Goal: Task Accomplishment & Management: Use online tool/utility

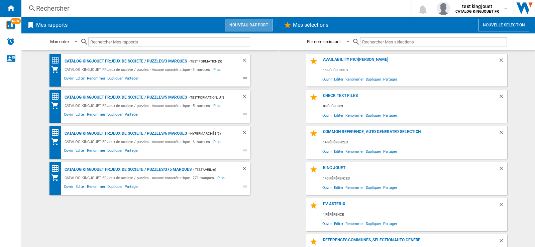
click at [243, 23] on button "Nouveau rapport" at bounding box center [249, 25] width 48 height 13
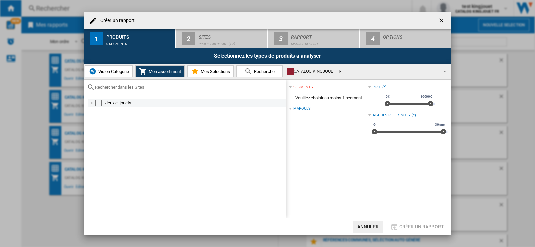
click at [99, 105] on div "Select" at bounding box center [98, 103] width 7 height 7
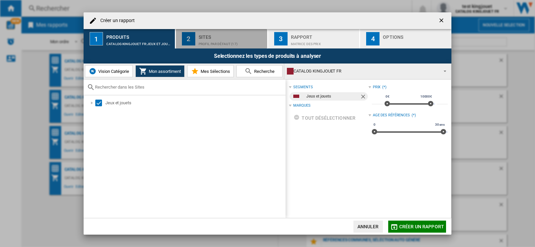
click at [212, 42] on div "Profil par défaut (17)" at bounding box center [232, 42] width 66 height 7
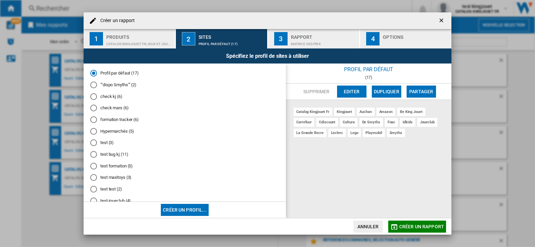
click at [183, 210] on button "Créer un profil..." at bounding box center [185, 210] width 48 height 12
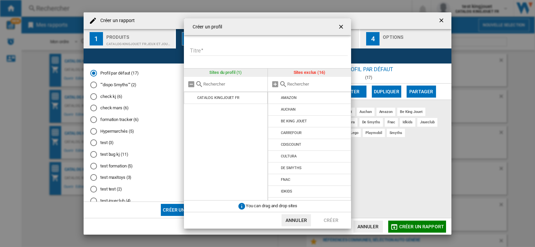
click at [212, 48] on input "Titre" at bounding box center [269, 51] width 158 height 10
type input "********"
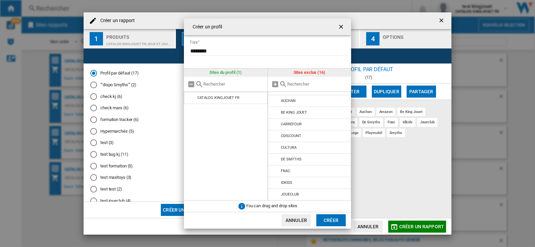
scroll to position [42, 0]
click at [275, 161] on md-icon at bounding box center [276, 162] width 8 height 8
click at [330, 222] on button "Créer" at bounding box center [331, 220] width 29 height 12
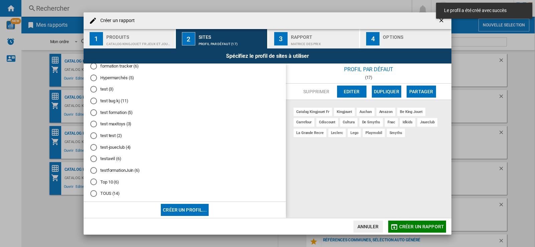
scroll to position [74, 0]
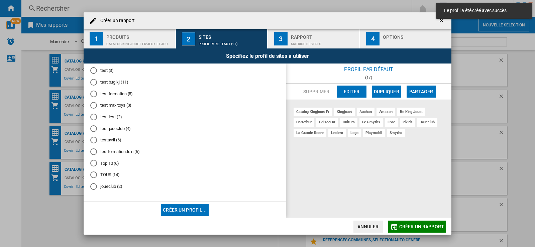
click at [110, 185] on md-radio-button "joueclub (2)" at bounding box center [184, 186] width 189 height 6
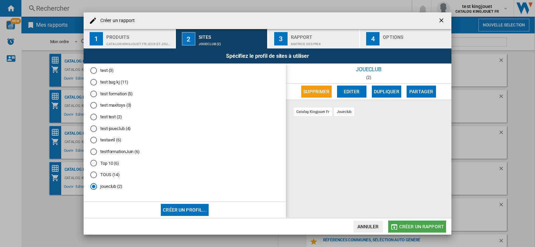
click at [425, 224] on span "Créer un rapport" at bounding box center [422, 226] width 45 height 5
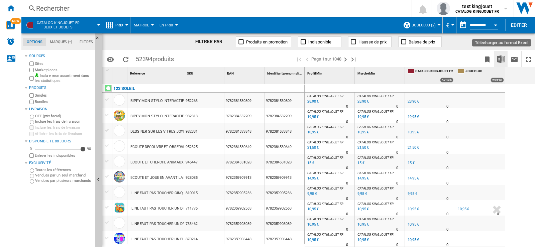
click at [503, 61] on img "Télécharger au format Excel" at bounding box center [501, 59] width 8 height 8
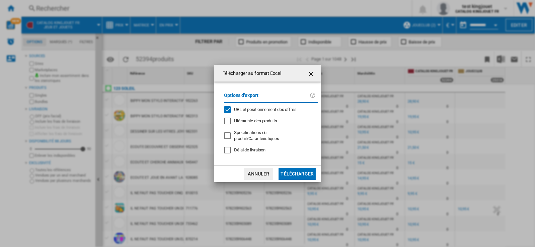
click at [306, 172] on button "Télécharger" at bounding box center [297, 174] width 37 height 12
